Goal: Task Accomplishment & Management: Manage account settings

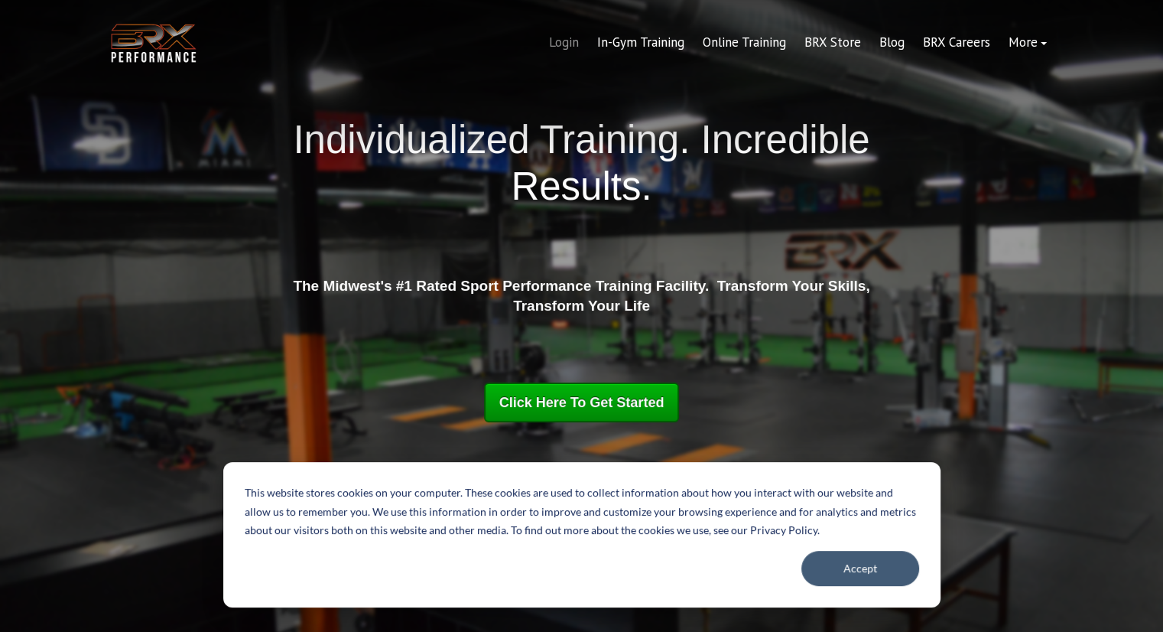
click at [563, 47] on link "Login" at bounding box center [564, 42] width 48 height 37
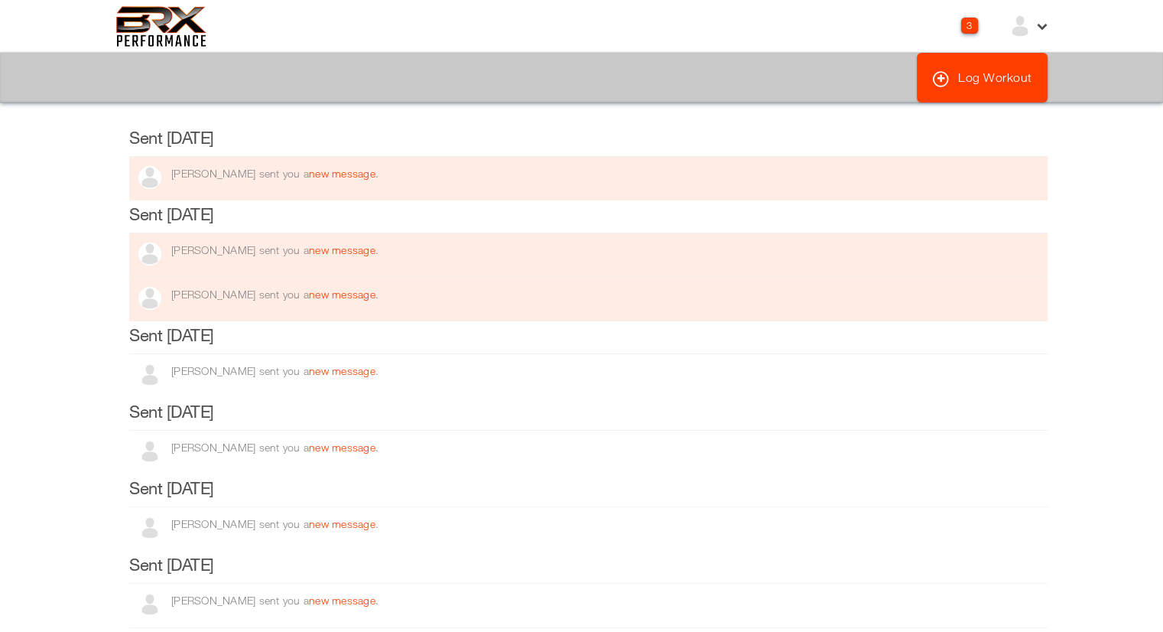
click at [1041, 27] on icon at bounding box center [1041, 24] width 13 height 13
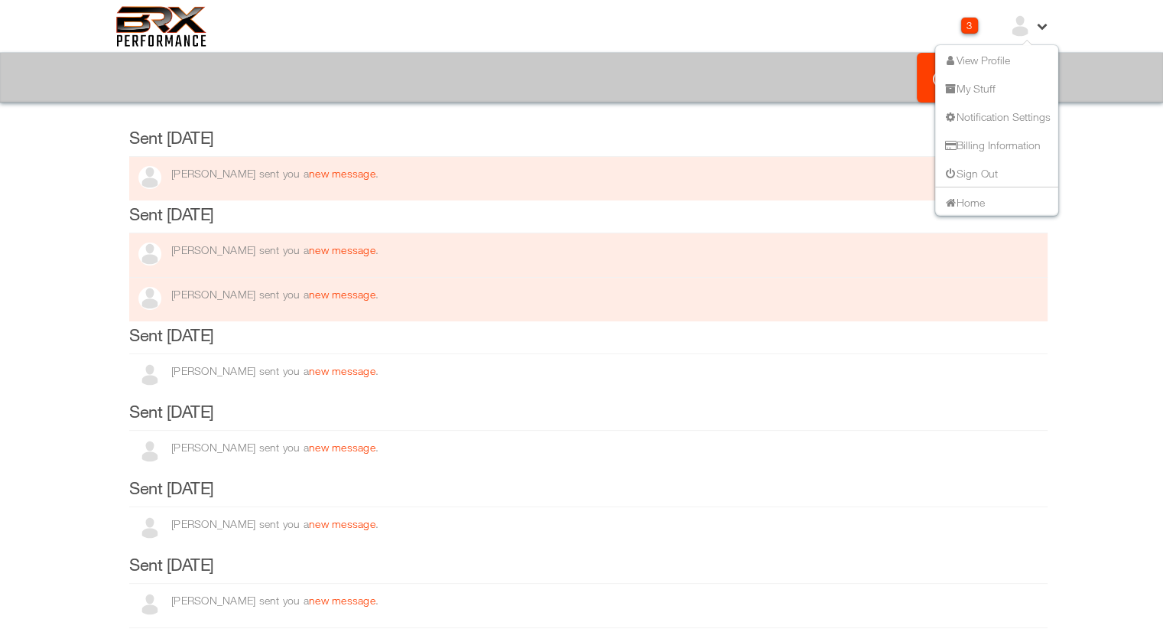
click at [978, 161] on li "Sign Out" at bounding box center [996, 172] width 123 height 28
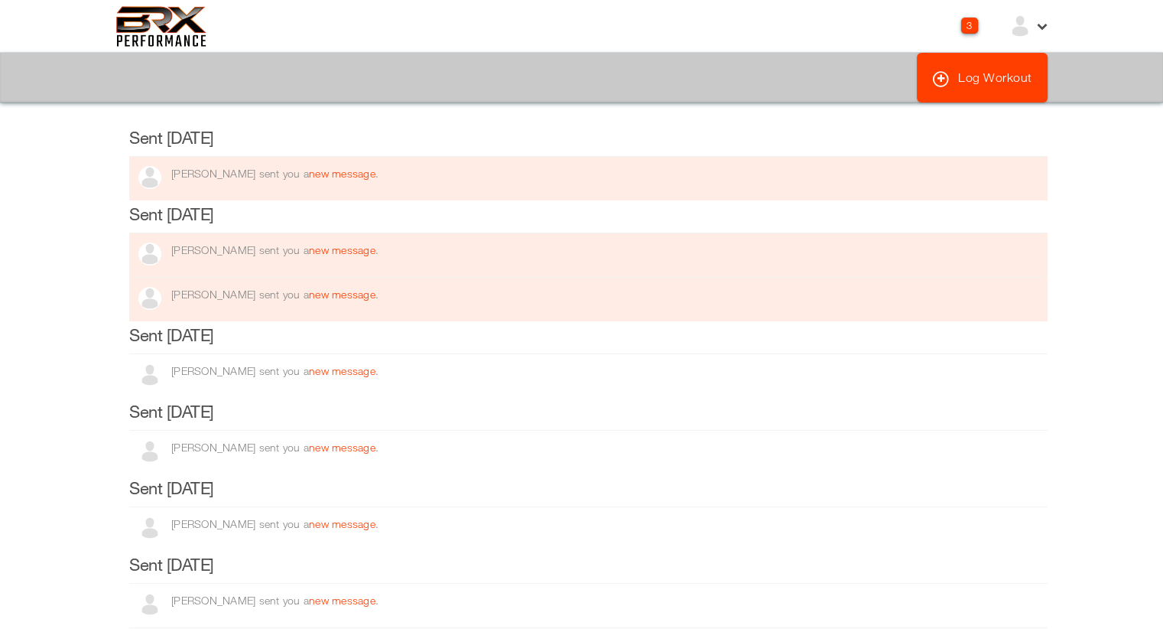
click at [1046, 22] on icon at bounding box center [1041, 24] width 13 height 13
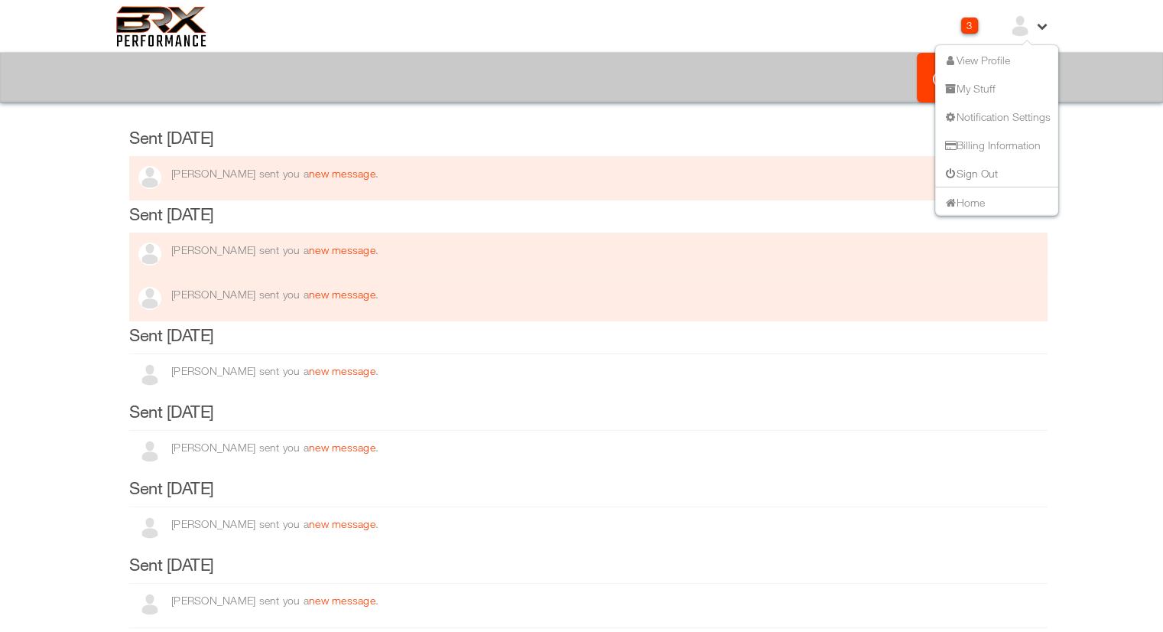
click at [963, 174] on link "Sign Out" at bounding box center [970, 172] width 55 height 13
